Goal: Transaction & Acquisition: Subscribe to service/newsletter

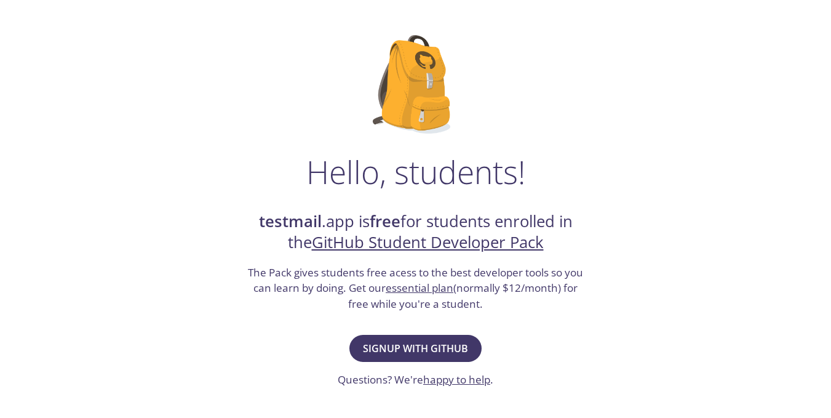
scroll to position [57, 0]
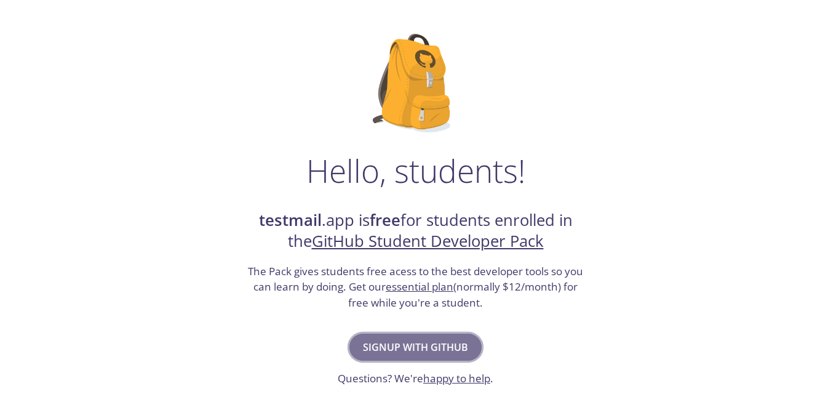
click at [426, 344] on span "Signup with GitHub" at bounding box center [415, 346] width 105 height 17
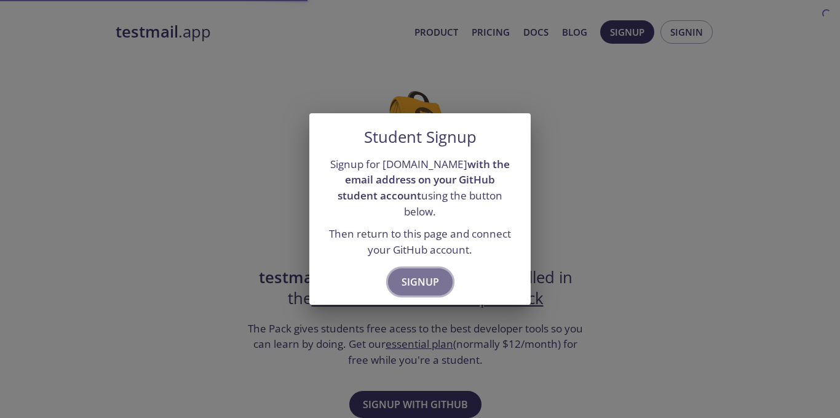
click at [432, 273] on span "Signup" at bounding box center [421, 281] width 38 height 17
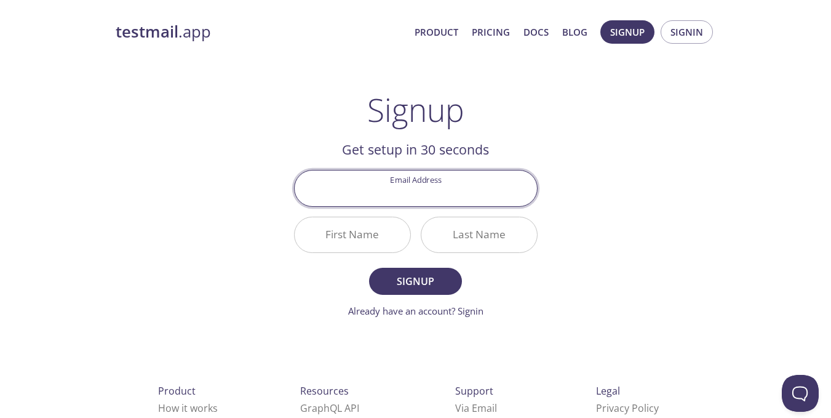
click at [427, 193] on input "Email Address" at bounding box center [416, 187] width 242 height 35
type input "[EMAIL_ADDRESS][DOMAIN_NAME]"
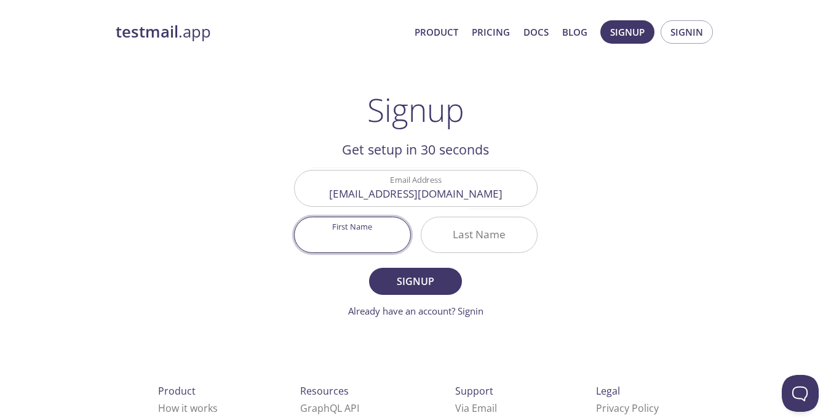
click at [368, 229] on input "First Name" at bounding box center [353, 234] width 116 height 35
click at [355, 244] on input "First Name" at bounding box center [353, 234] width 116 height 35
type input "Usman"
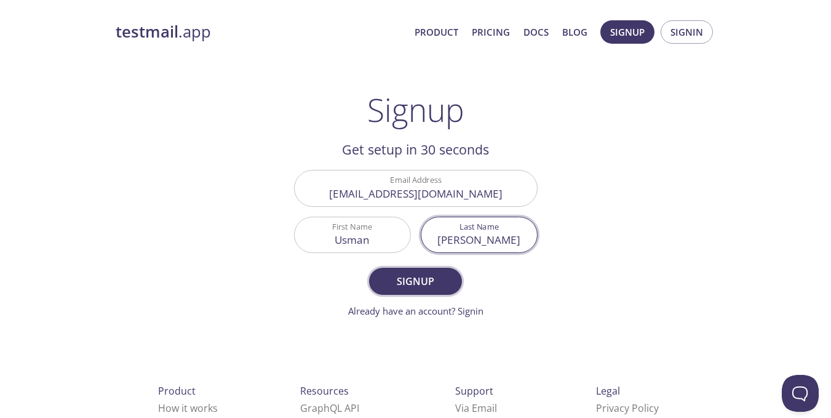
type input "[PERSON_NAME]"
click at [383, 281] on span "Signup" at bounding box center [415, 280] width 65 height 17
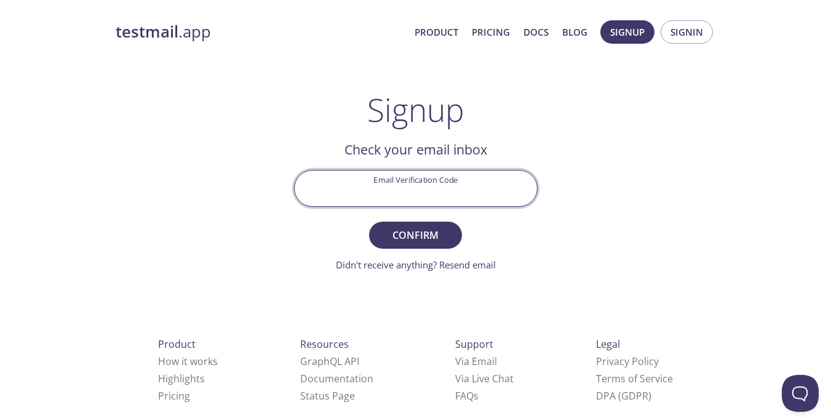
click at [419, 197] on input "Email Verification Code" at bounding box center [416, 187] width 242 height 35
paste input "26WPFDP"
type input "26WPFDP"
click at [369, 221] on button "Confirm" at bounding box center [415, 234] width 92 height 27
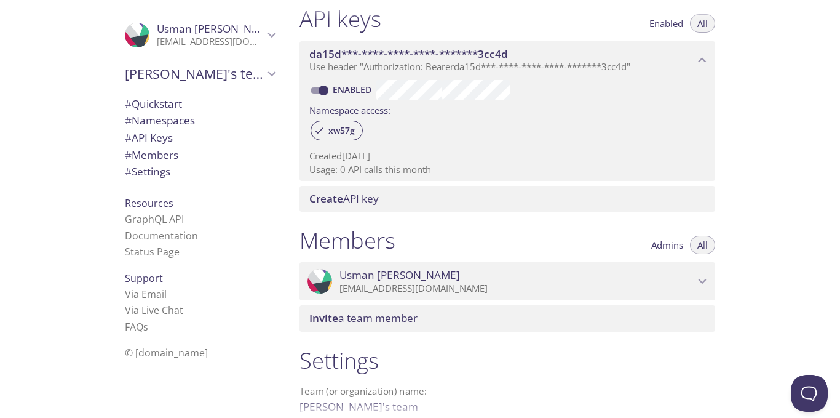
scroll to position [328, 0]
